Goal: Communication & Community: Connect with others

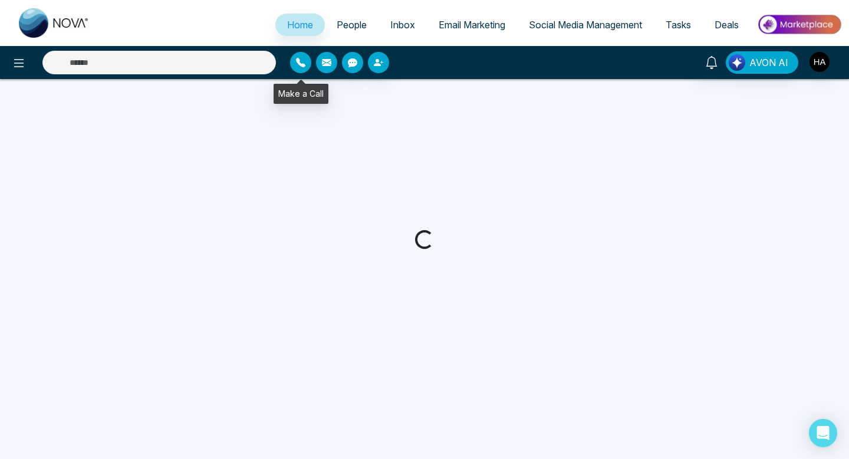
click at [214, 58] on input "text" at bounding box center [158, 63] width 233 height 24
select select "*"
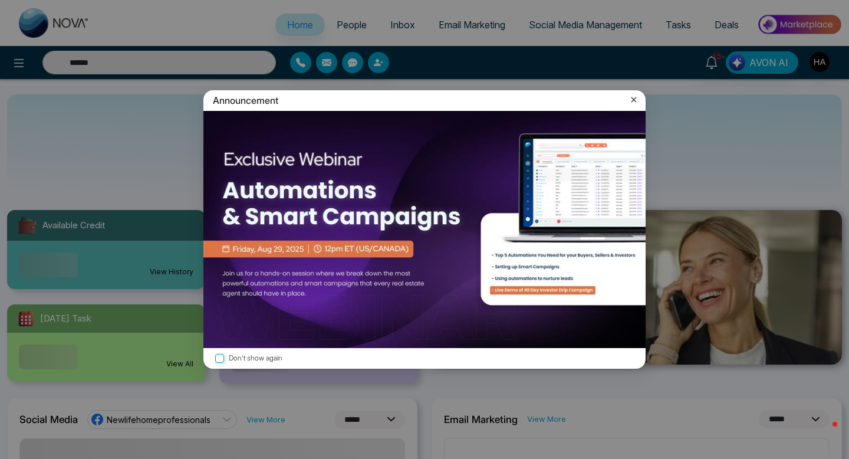
click at [633, 99] on icon at bounding box center [633, 99] width 5 height 5
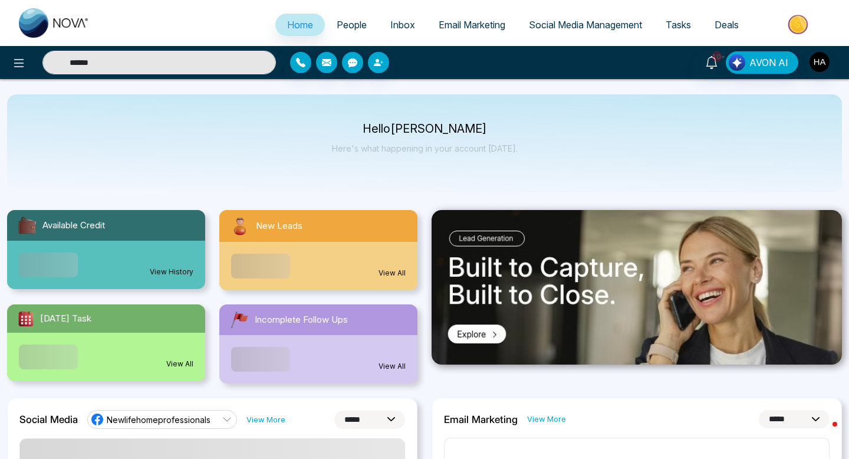
click at [120, 56] on input "******" at bounding box center [158, 63] width 233 height 24
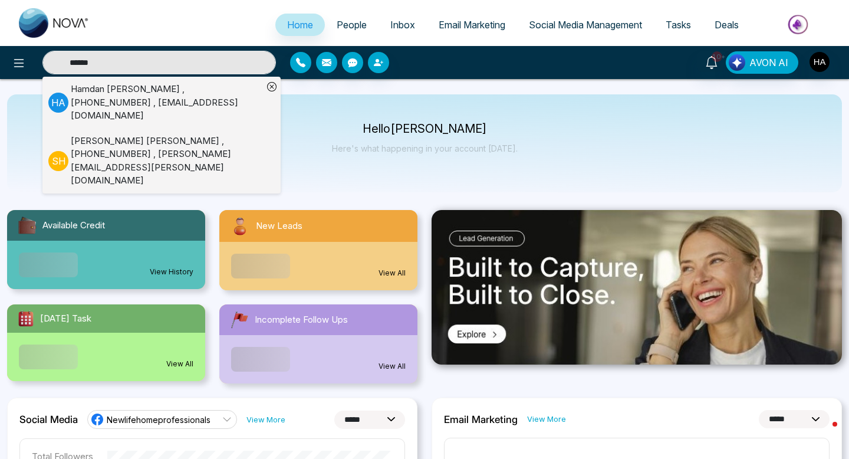
type input "******"
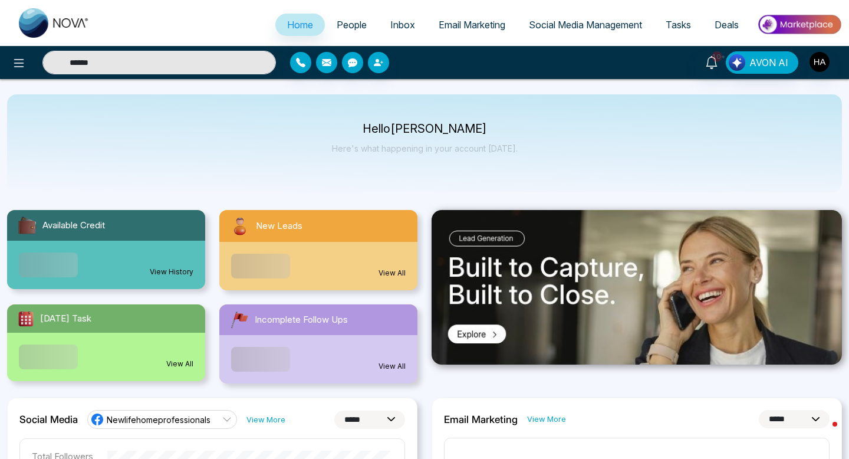
click at [116, 97] on div "Hello [PERSON_NAME] Here's what happening in your account [DATE]." at bounding box center [424, 143] width 835 height 98
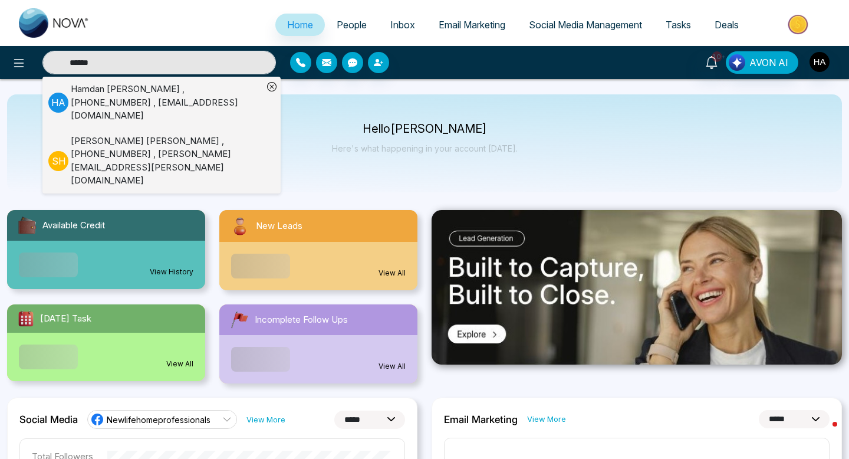
click at [139, 101] on div "[PERSON_NAME] , [PHONE_NUMBER] , [EMAIL_ADDRESS][DOMAIN_NAME]" at bounding box center [167, 103] width 192 height 40
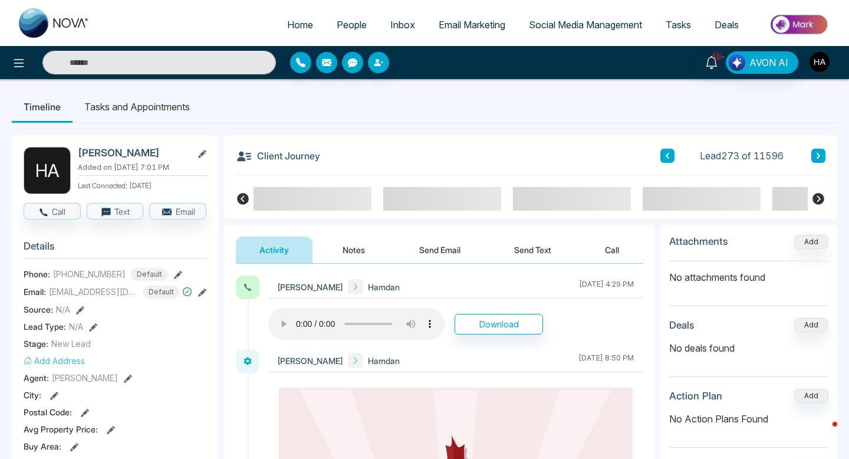
click at [823, 65] on img "button" at bounding box center [819, 62] width 20 height 20
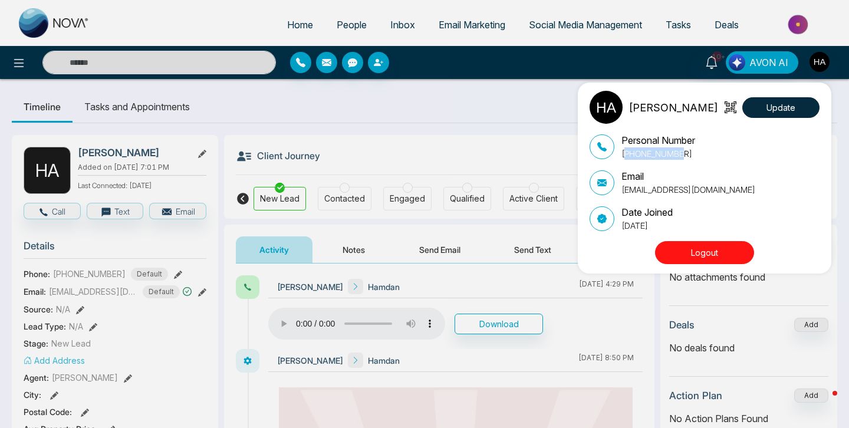
drag, startPoint x: 632, startPoint y: 156, endPoint x: 695, endPoint y: 157, distance: 63.1
click at [695, 157] on p "[PHONE_NUMBER]" at bounding box center [658, 153] width 74 height 12
click at [798, 111] on button "Update" at bounding box center [780, 107] width 77 height 21
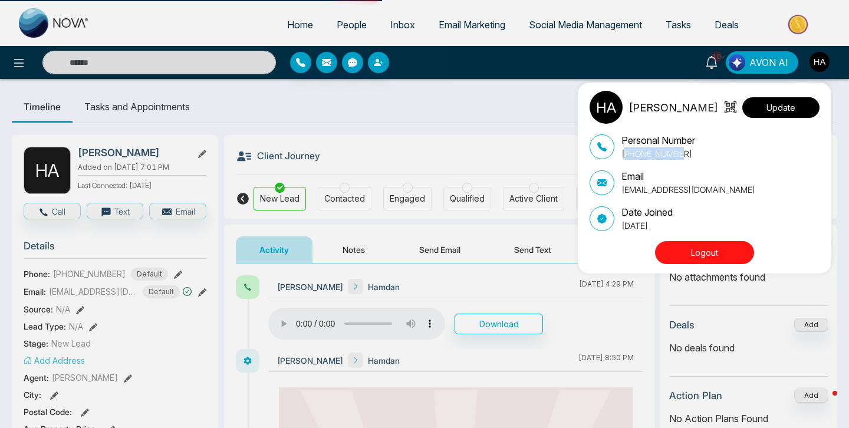
select select
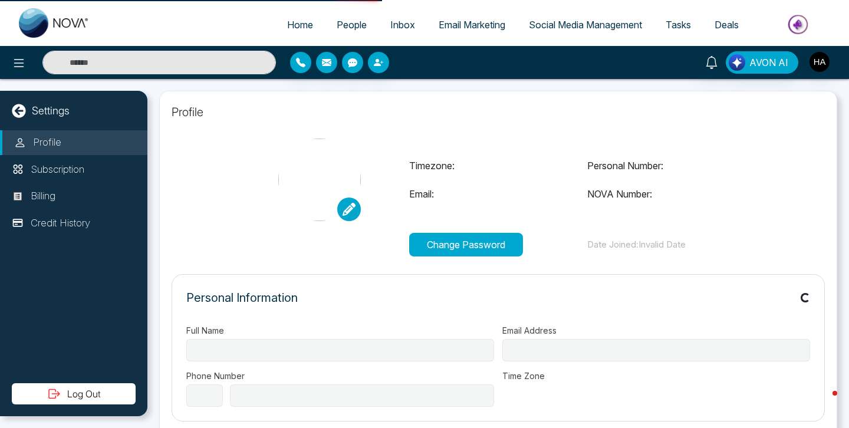
type input "**********"
select select "**"
type input "**********"
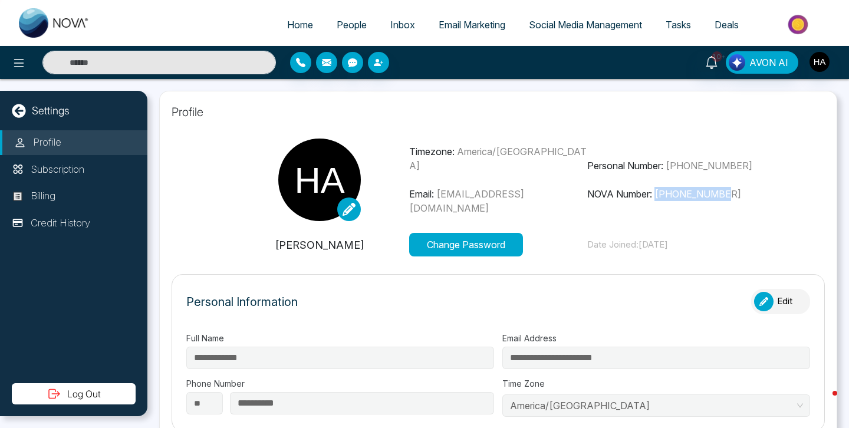
drag, startPoint x: 655, startPoint y: 189, endPoint x: 758, endPoint y: 189, distance: 102.6
click at [758, 189] on p "NOVA Number: [PHONE_NUMBER]" at bounding box center [676, 194] width 179 height 14
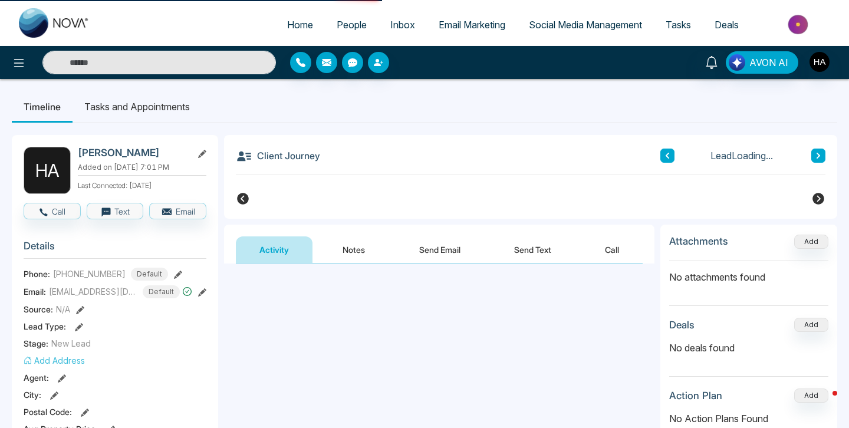
click at [130, 61] on input "text" at bounding box center [158, 63] width 233 height 24
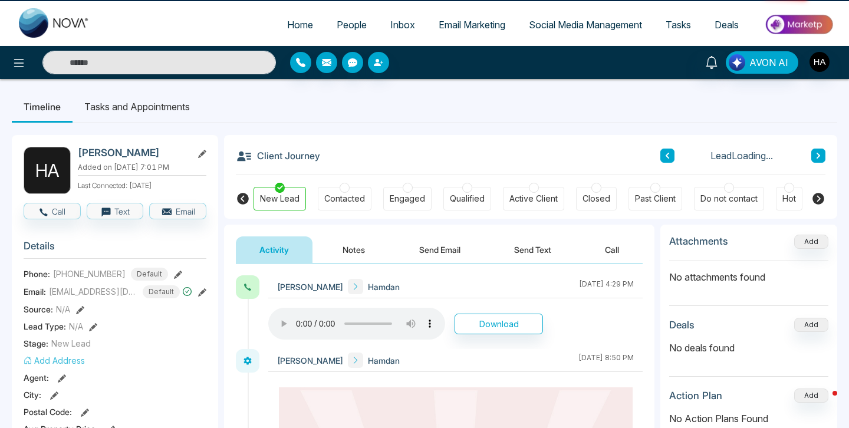
click at [354, 108] on ul "Timeline Tasks and Appointments" at bounding box center [424, 107] width 825 height 32
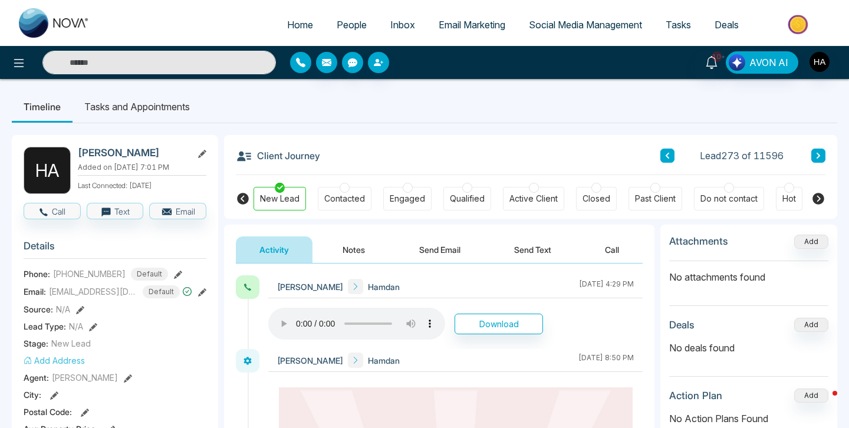
click at [304, 62] on icon "button" at bounding box center [300, 62] width 9 height 9
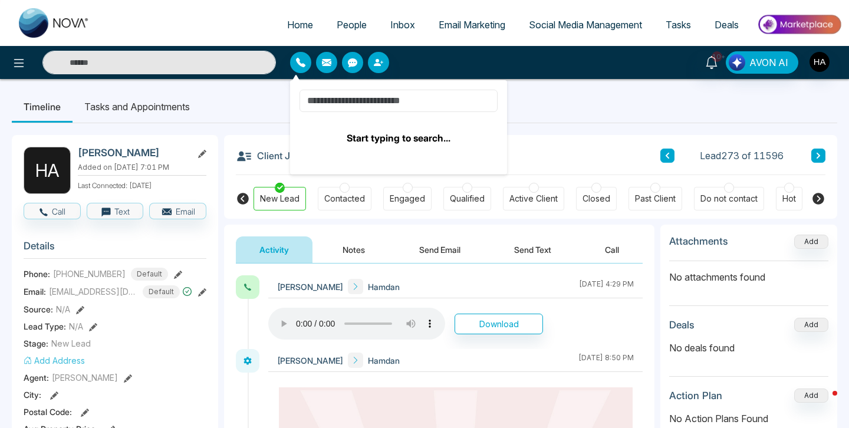
click at [361, 101] on input at bounding box center [398, 101] width 198 height 22
click at [38, 208] on button "Call" at bounding box center [52, 211] width 57 height 17
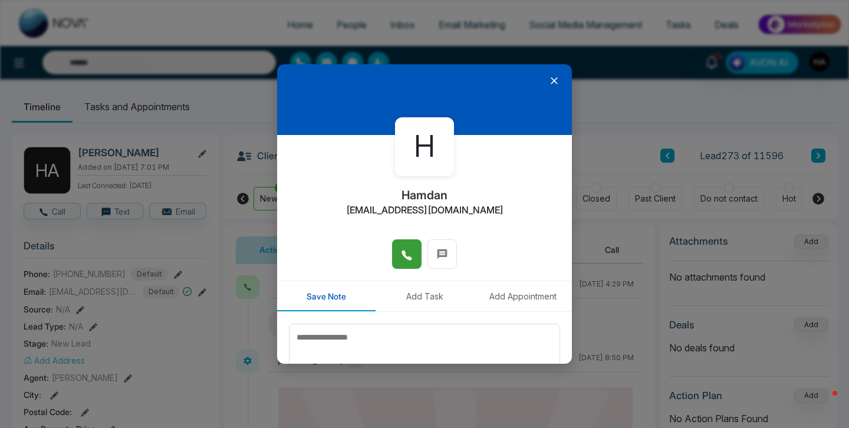
click at [400, 263] on button at bounding box center [406, 253] width 29 height 29
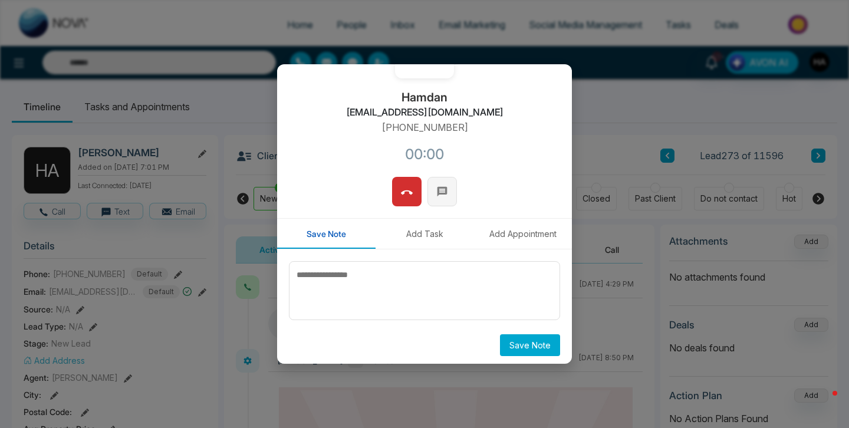
scroll to position [99, 0]
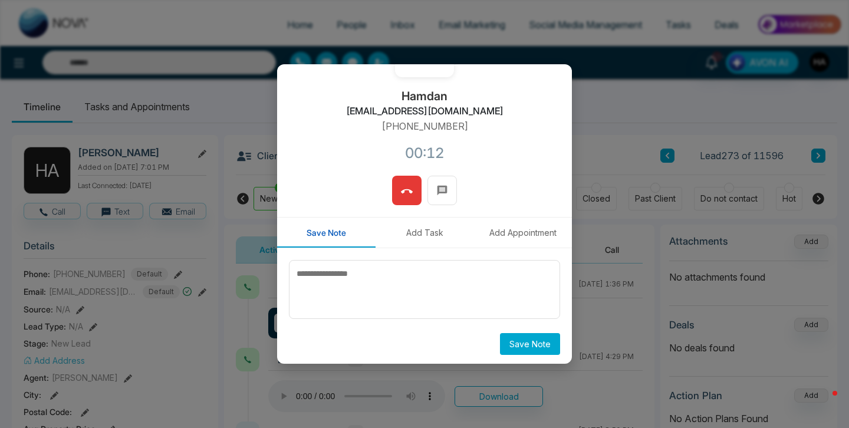
click at [403, 179] on button at bounding box center [406, 190] width 29 height 29
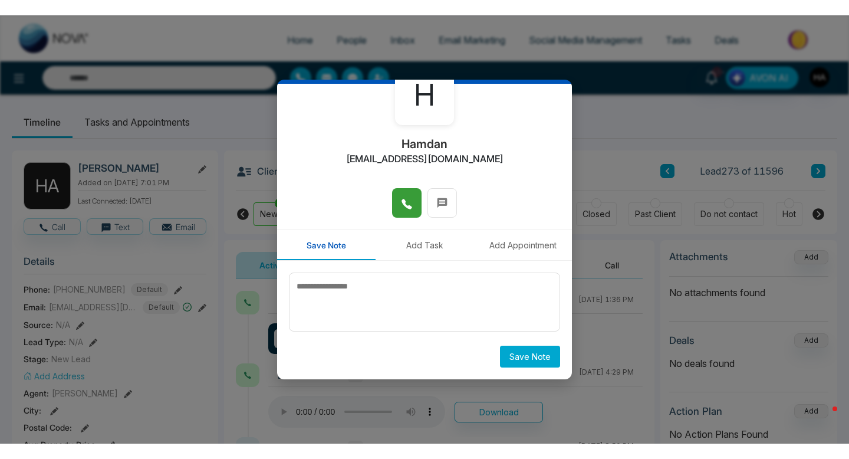
scroll to position [67, 0]
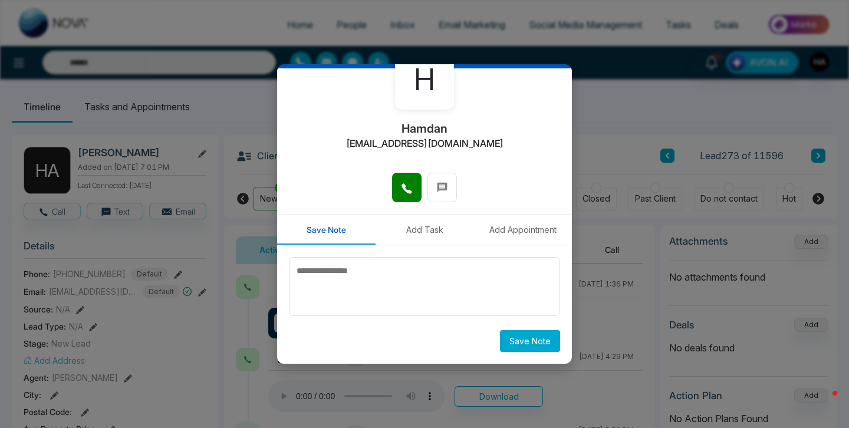
click at [594, 120] on div "H Hamdan [EMAIL_ADDRESS][DOMAIN_NAME] Save Note Add Task Add Appointment Save N…" at bounding box center [424, 214] width 849 height 428
click at [239, 123] on div "H Hamdan [EMAIL_ADDRESS][DOMAIN_NAME] Save Note Add Task Add Appointment Save N…" at bounding box center [424, 214] width 849 height 428
click at [185, 21] on div "H Hamdan [EMAIL_ADDRESS][DOMAIN_NAME] Save Note Add Task Add Appointment Save N…" at bounding box center [424, 214] width 849 height 428
click at [440, 186] on icon at bounding box center [442, 188] width 12 height 12
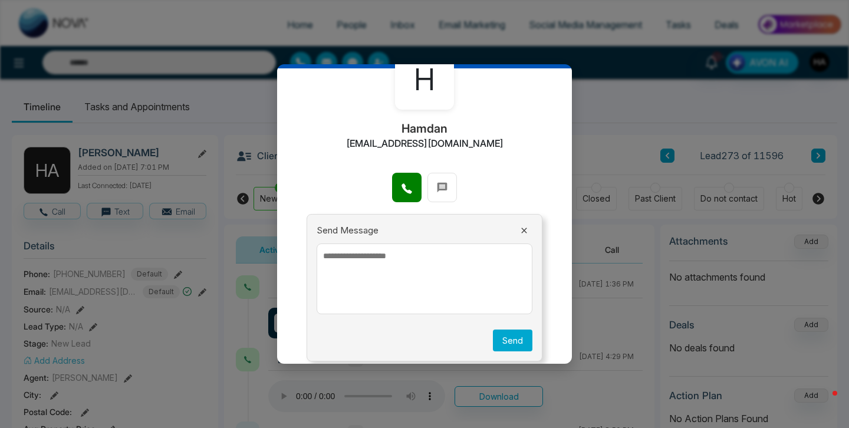
click at [379, 284] on textarea at bounding box center [425, 278] width 216 height 71
type textarea "**********"
click at [513, 337] on button "Send" at bounding box center [512, 341] width 39 height 22
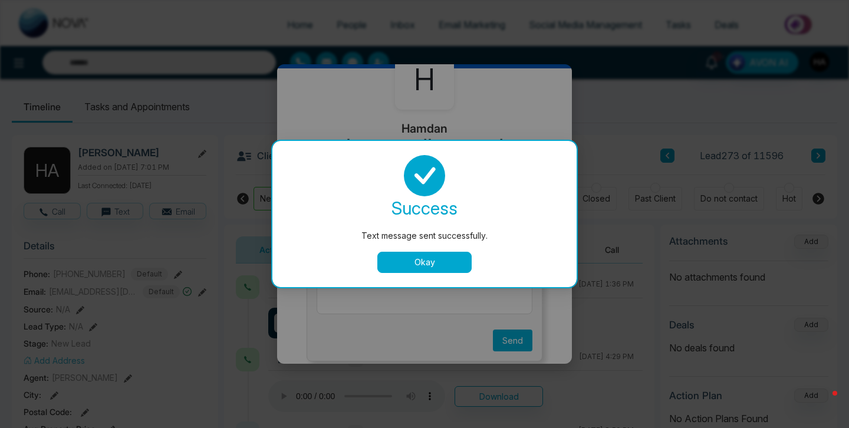
click at [447, 268] on button "Okay" at bounding box center [424, 262] width 94 height 21
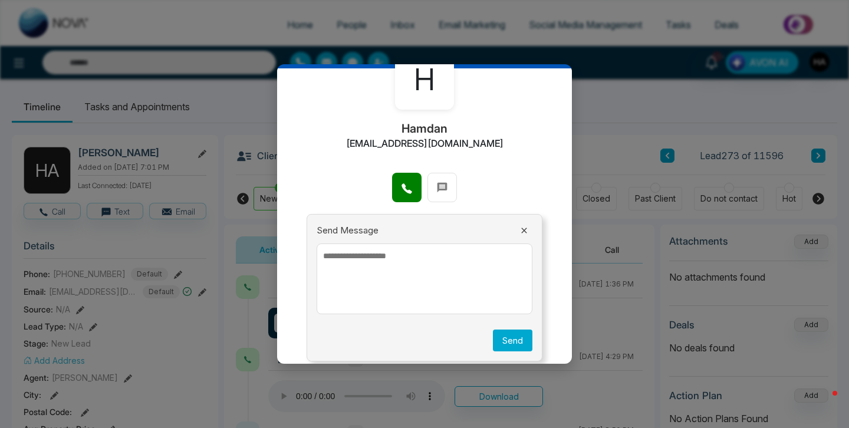
click at [595, 80] on div "H Hamdan [EMAIL_ADDRESS][DOMAIN_NAME] Send Message Send" at bounding box center [424, 214] width 849 height 428
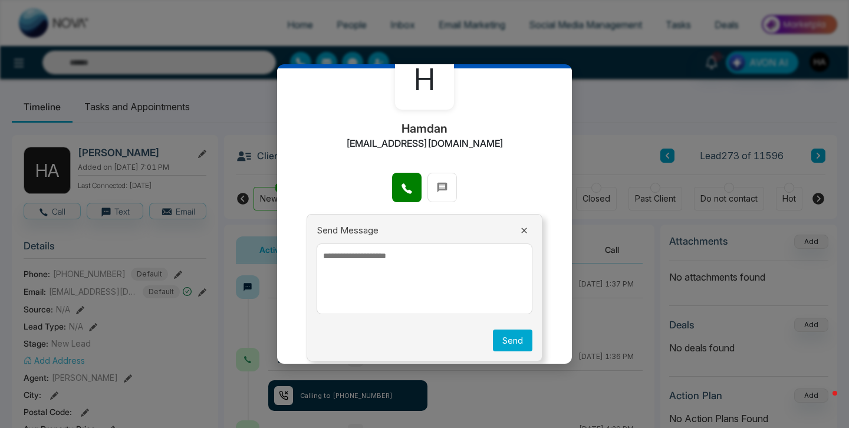
click at [523, 233] on icon at bounding box center [523, 230] width 9 height 9
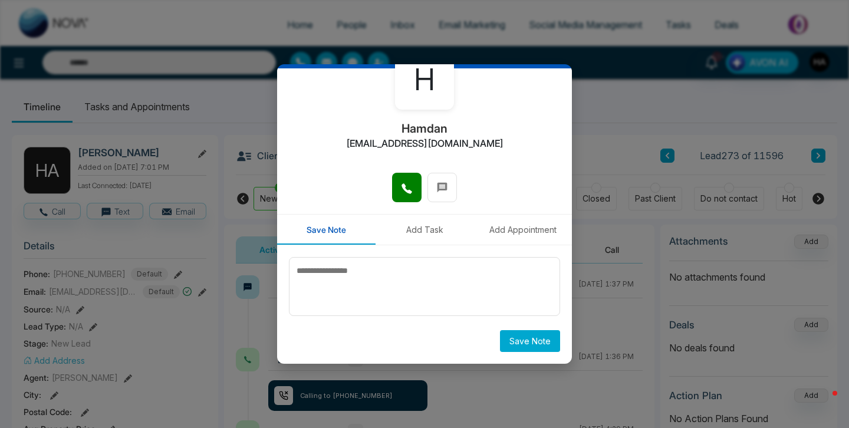
click at [88, 18] on div "H Hamdan [EMAIL_ADDRESS][DOMAIN_NAME] Save Note Add Task Add Appointment Save N…" at bounding box center [424, 214] width 849 height 428
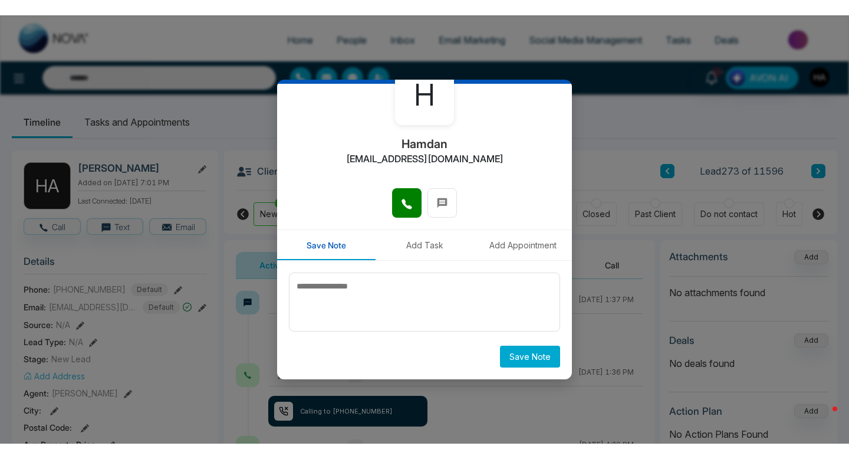
scroll to position [45, 0]
